Goal: Transaction & Acquisition: Download file/media

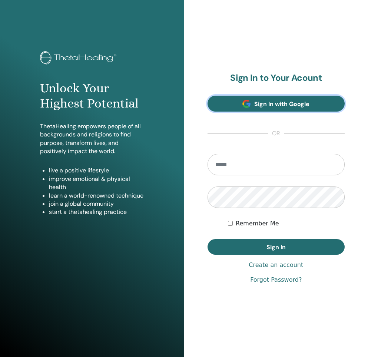
click at [255, 107] on span "Sign In with Google" at bounding box center [281, 104] width 55 height 8
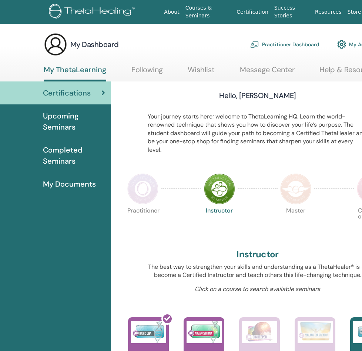
click at [66, 161] on span "Completed Seminars" at bounding box center [74, 156] width 62 height 22
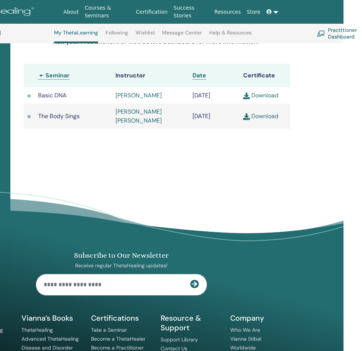
scroll to position [168, 96]
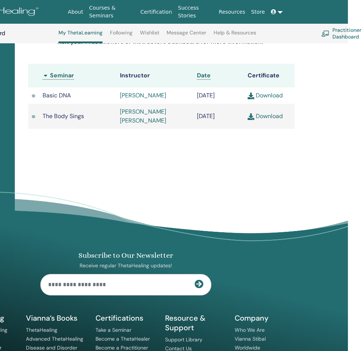
click at [266, 120] on link "Download" at bounding box center [265, 116] width 35 height 8
click at [262, 99] on link "Download" at bounding box center [265, 96] width 35 height 8
